Goal: Information Seeking & Learning: Learn about a topic

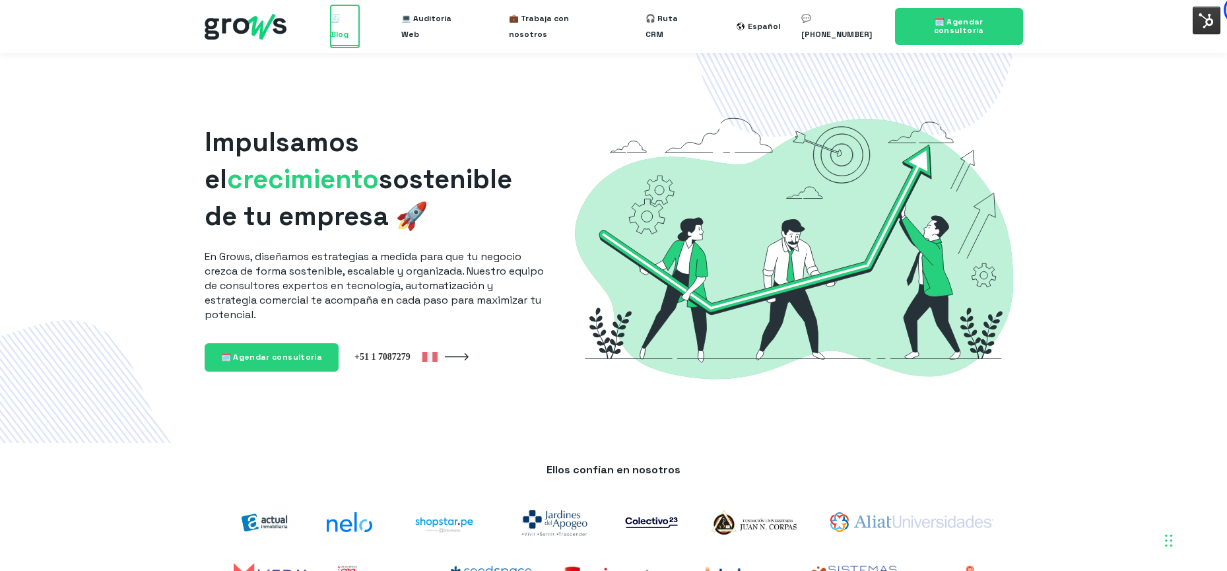
click at [356, 28] on span "🧾 Blog" at bounding box center [345, 26] width 28 height 42
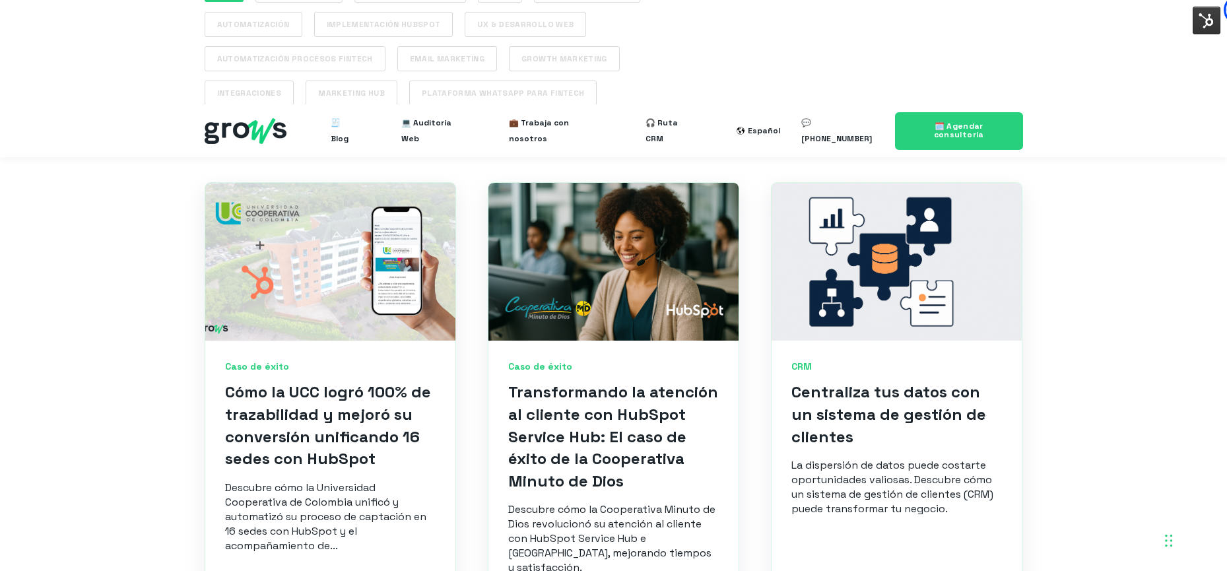
scroll to position [513, 0]
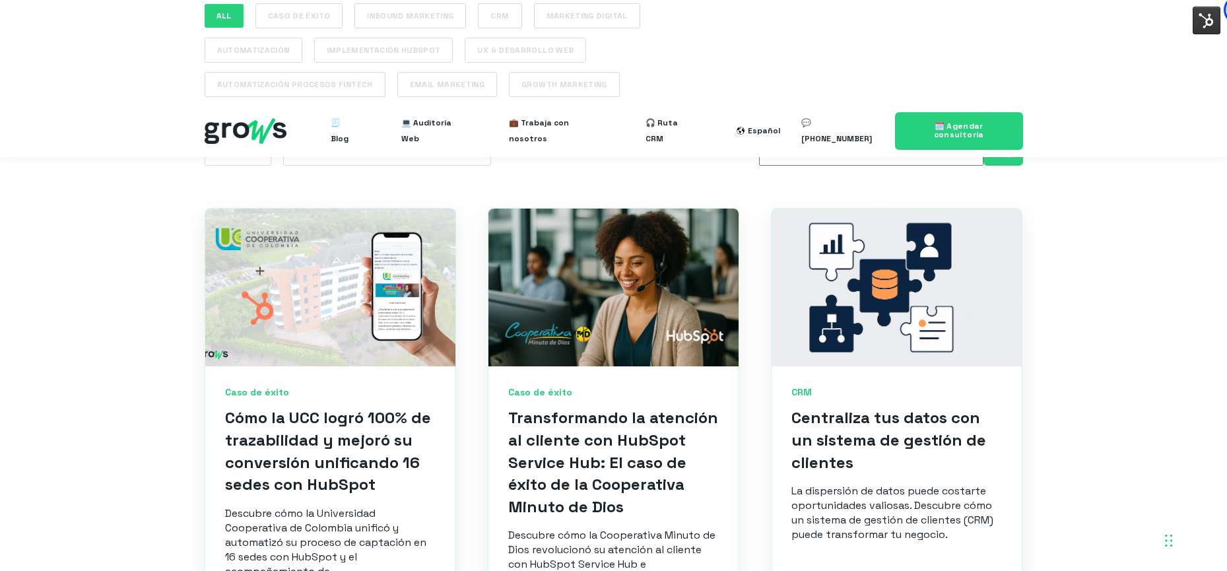
drag, startPoint x: 161, startPoint y: 99, endPoint x: 717, endPoint y: 536, distance: 707.2
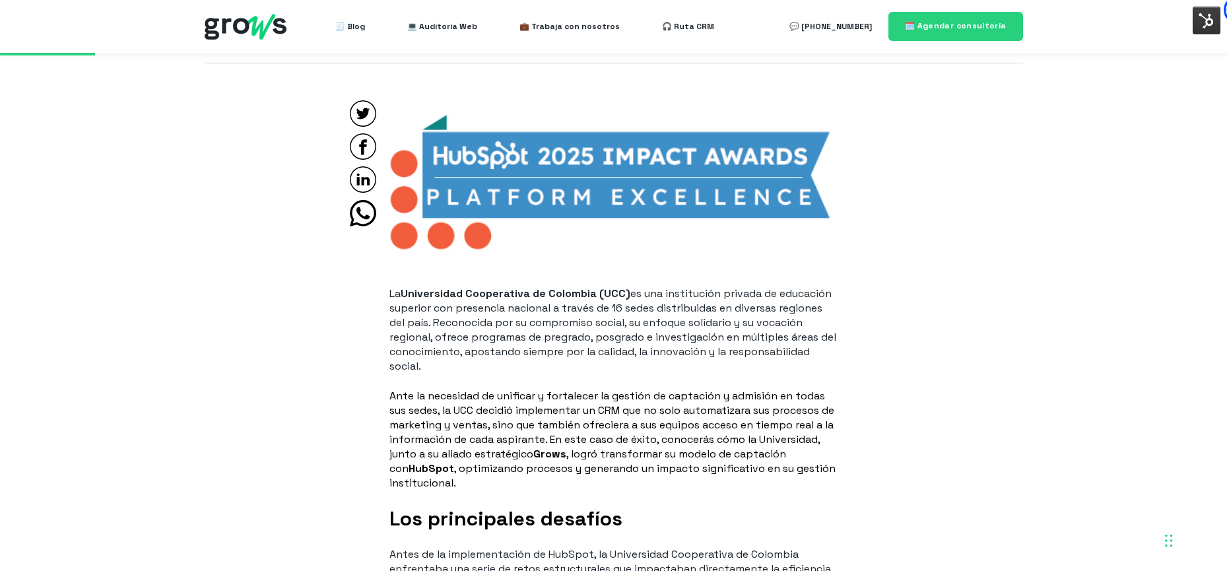
scroll to position [823, 0]
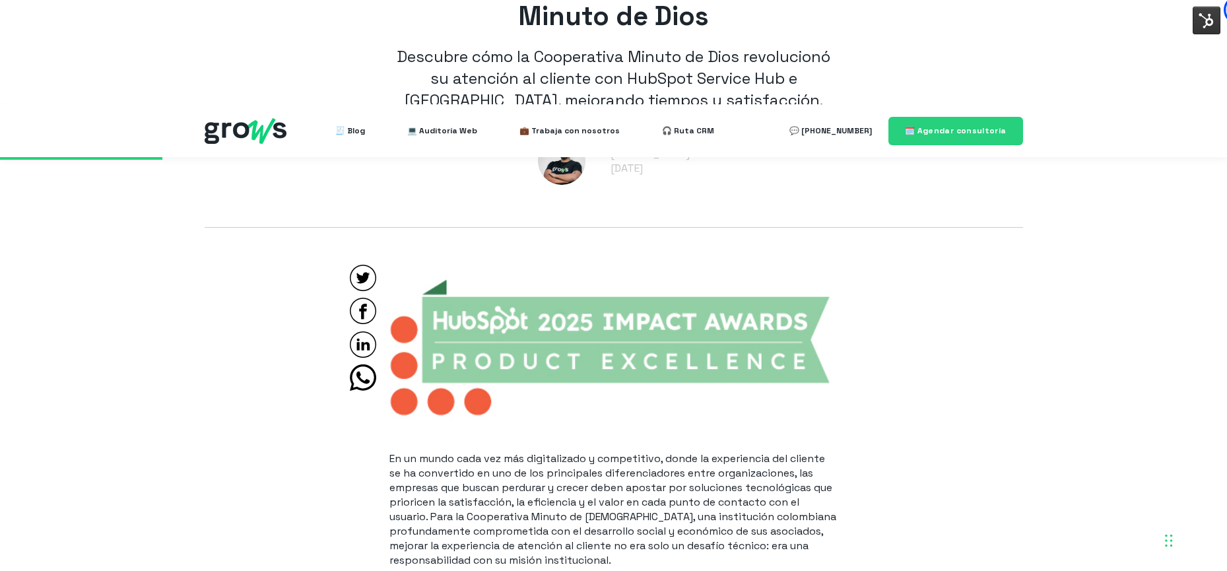
scroll to position [605, 0]
